Goal: Task Accomplishment & Management: Complete application form

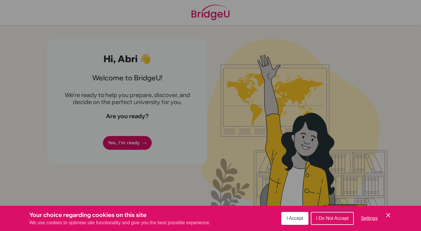
click at [336, 218] on span "I Do Not Accept" at bounding box center [332, 217] width 32 height 5
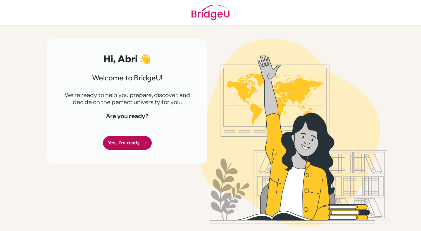
click at [124, 144] on link "Yes, I'm ready" at bounding box center [127, 143] width 49 height 14
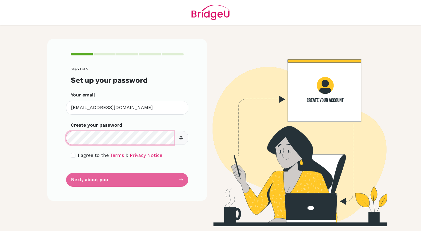
click at [30, 138] on main "Step 1 of 5 Set up your password Your email ang1@ichk.edu.hk Invalid email Crea…" at bounding box center [210, 115] width 421 height 231
click at [70, 155] on div "Step 1 of 5 Set up your password Your email ang1@ichk.edu.hk Invalid email Crea…" at bounding box center [127, 119] width 160 height 161
click at [76, 155] on div "I agree to the Terms & Privacy Notice" at bounding box center [127, 155] width 113 height 7
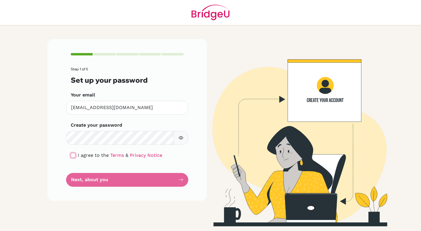
click at [74, 156] on input "checkbox" at bounding box center [73, 155] width 5 height 5
checkbox input "true"
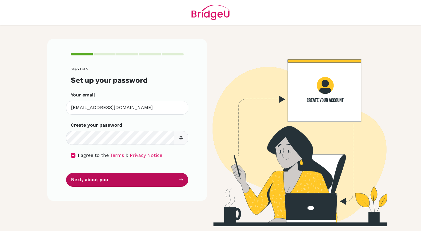
click at [93, 181] on button "Next, about you" at bounding box center [127, 180] width 122 height 14
